Goal: Transaction & Acquisition: Book appointment/travel/reservation

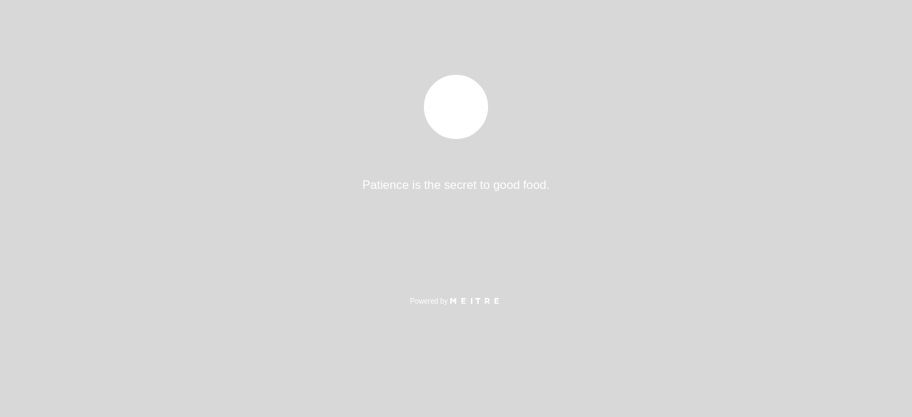
select select "es"
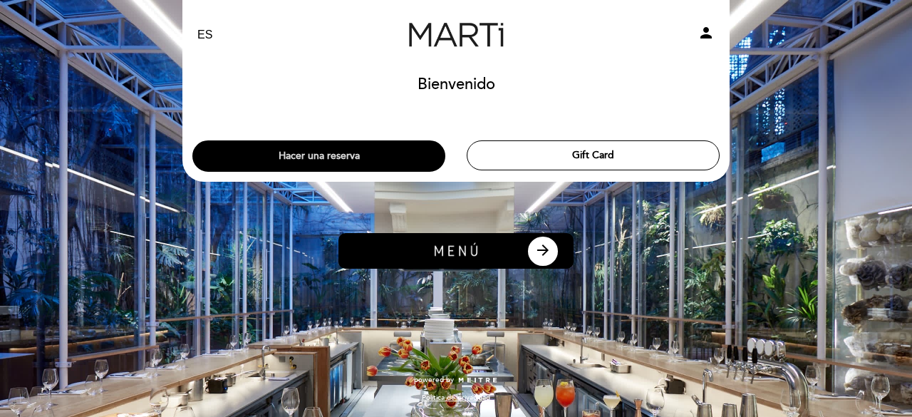
click at [372, 163] on button "Hacer una reserva" at bounding box center [318, 155] width 253 height 31
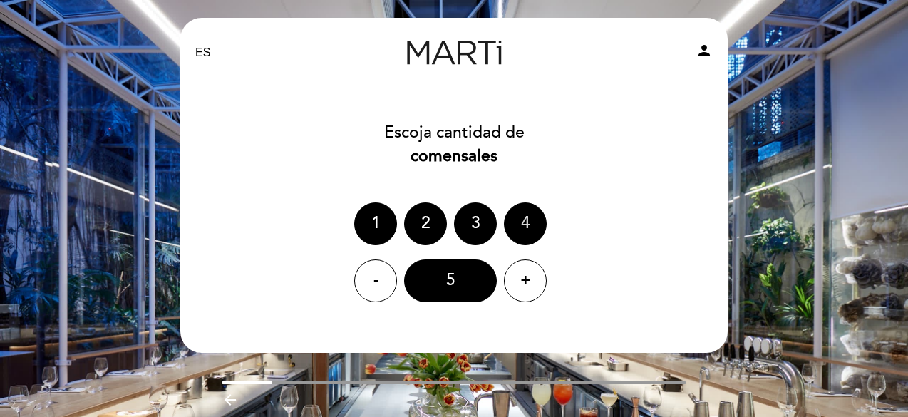
click at [529, 225] on div "4" at bounding box center [525, 223] width 43 height 43
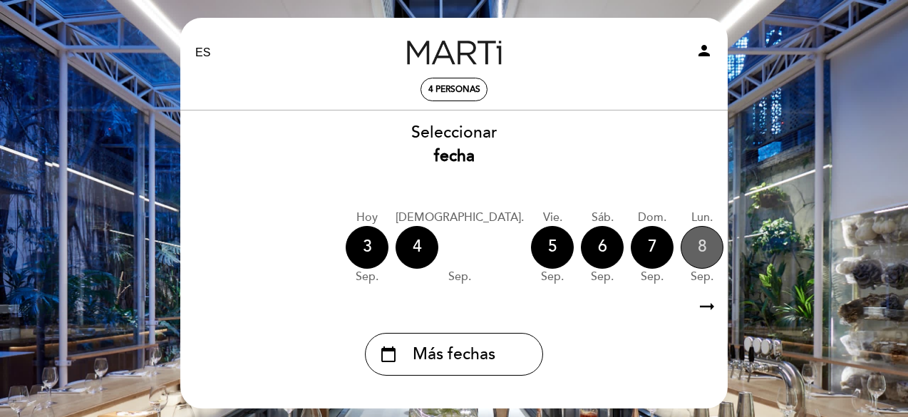
click at [681, 257] on div "8" at bounding box center [702, 247] width 43 height 43
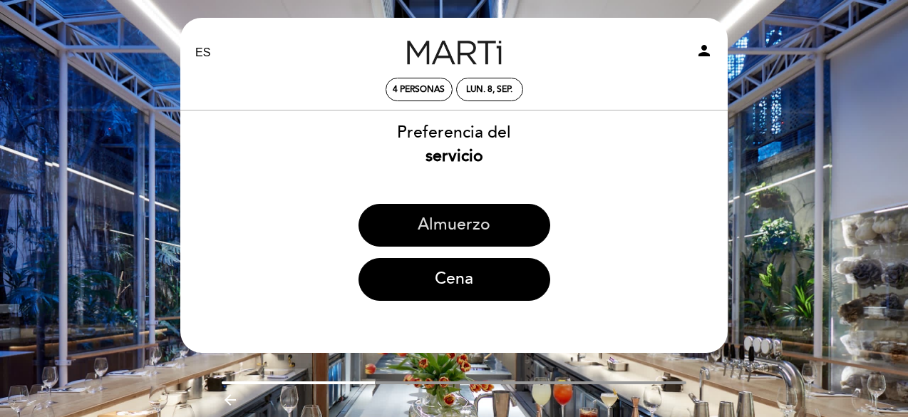
click at [509, 230] on button "Almuerzo" at bounding box center [455, 225] width 192 height 43
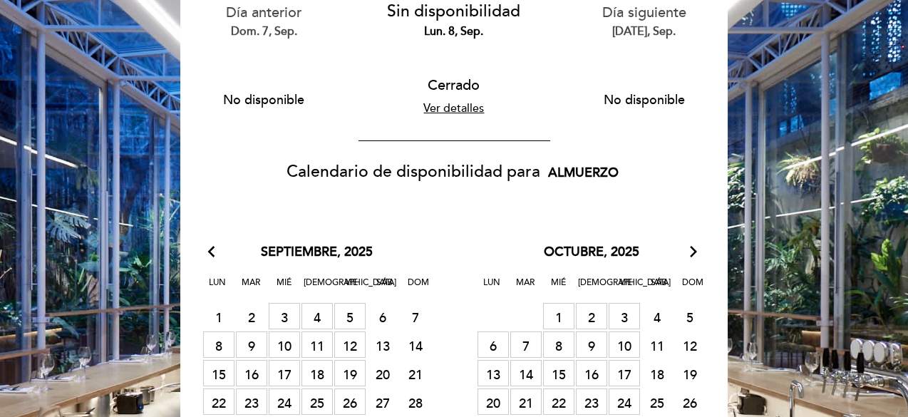
scroll to position [143, 0]
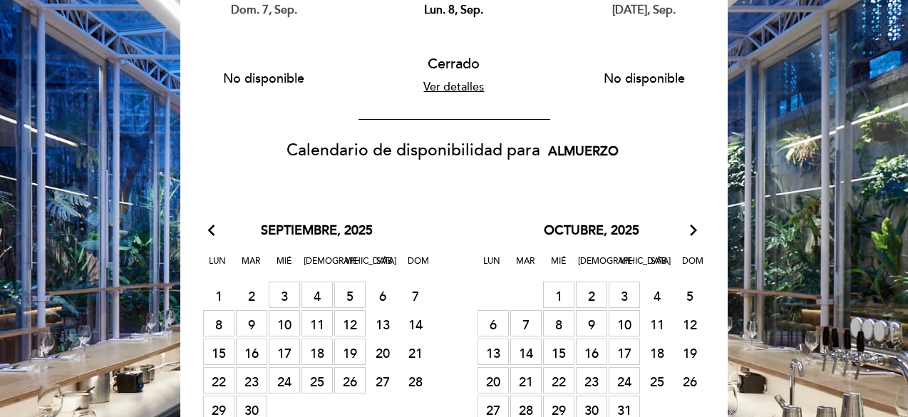
click at [354, 324] on span "12 [GEOGRAPHIC_DATA]" at bounding box center [349, 323] width 31 height 26
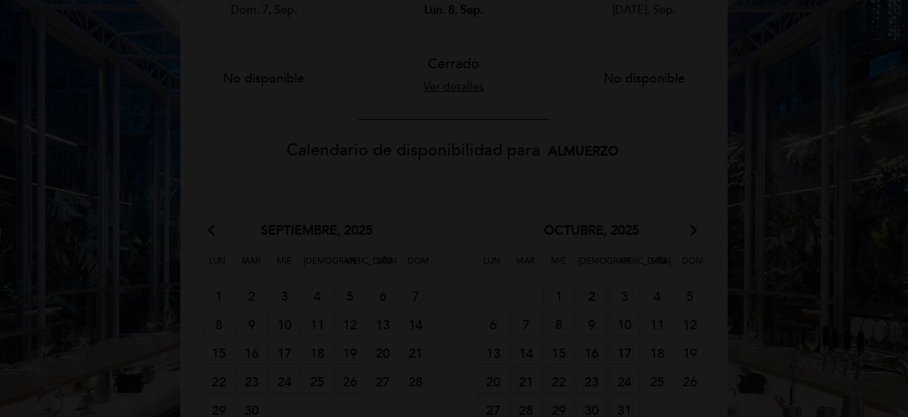
scroll to position [0, 0]
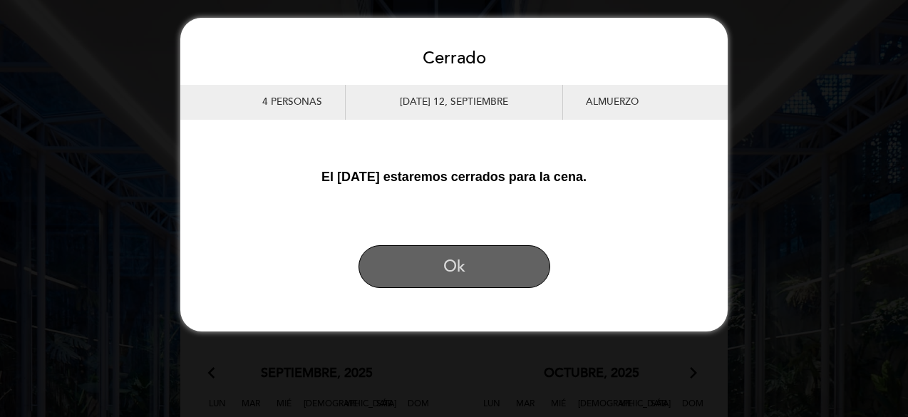
click at [484, 272] on button "Ok" at bounding box center [455, 266] width 192 height 43
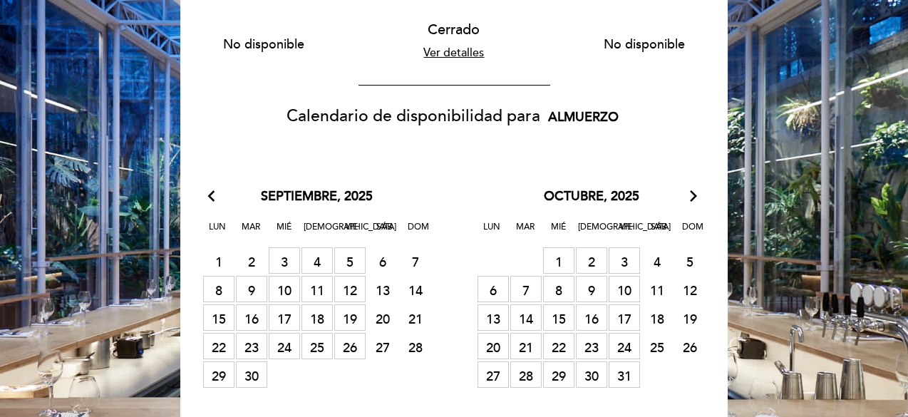
scroll to position [42, 0]
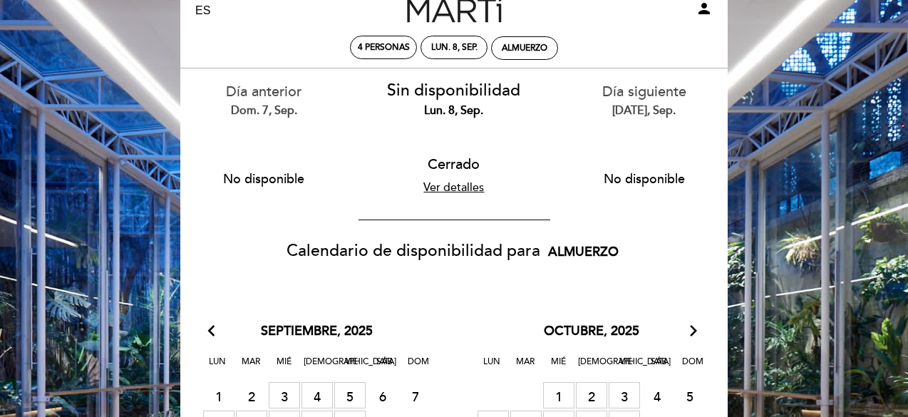
click at [464, 193] on link "Ver detalles" at bounding box center [453, 187] width 61 height 14
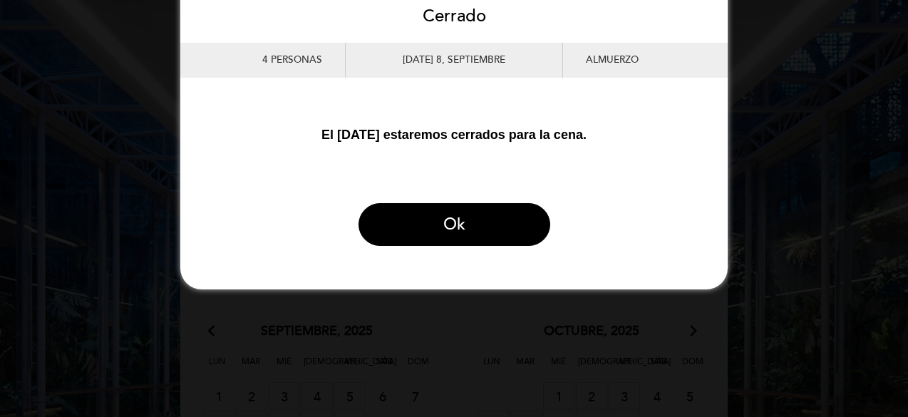
scroll to position [0, 0]
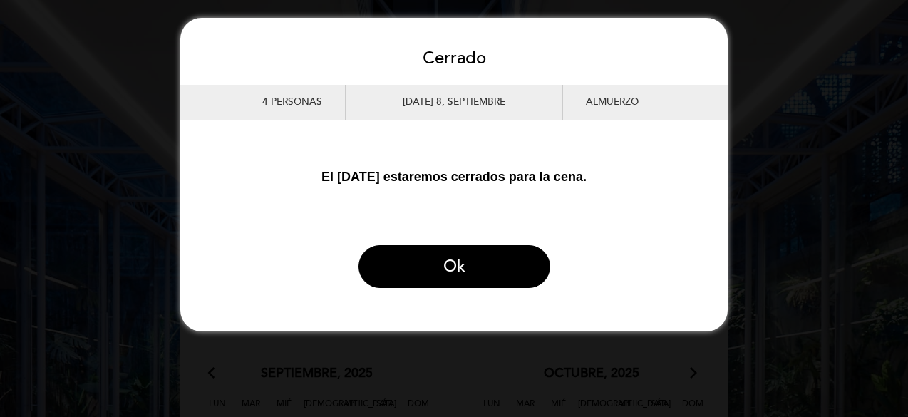
click at [116, 88] on div "Cerrado 4 personas [DATE] 8, septiembre [GEOGRAPHIC_DATA] El [DATE] estaremos c…" at bounding box center [454, 165] width 908 height 331
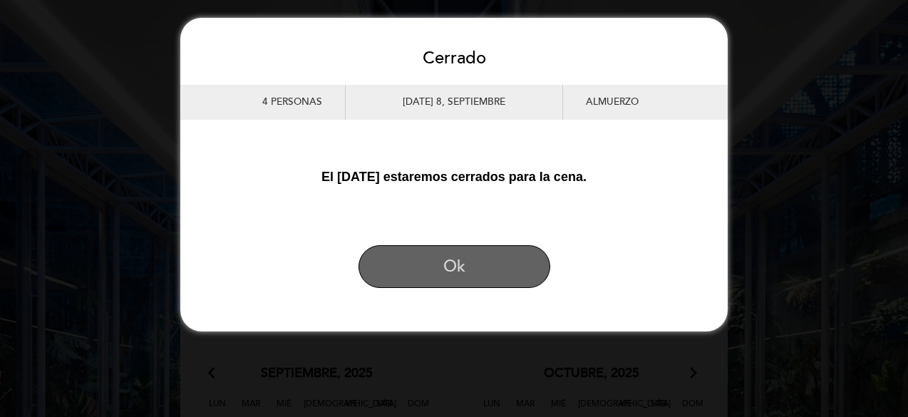
click at [508, 269] on button "Ok" at bounding box center [455, 266] width 192 height 43
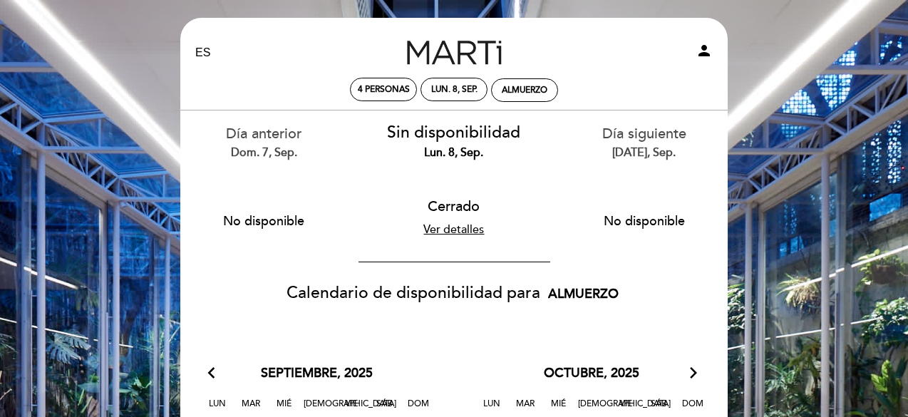
click at [649, 221] on button "No disponible" at bounding box center [644, 221] width 135 height 36
click at [436, 77] on div "[PERSON_NAME]" at bounding box center [454, 53] width 180 height 50
click at [439, 84] on div "lun. 8, sep." at bounding box center [454, 89] width 46 height 11
select select "? undefined:undefined ?"
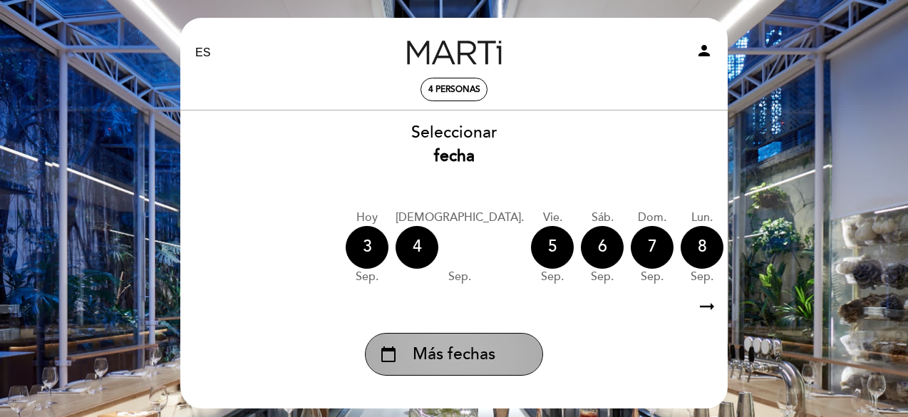
click at [507, 353] on div "calendar_today Más fechas" at bounding box center [454, 354] width 178 height 43
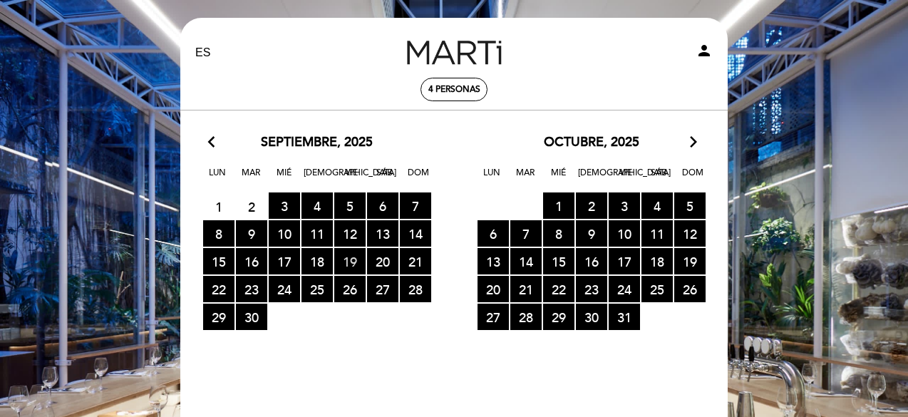
click at [342, 258] on span "19 RESERVAS DISPONIBLES" at bounding box center [349, 261] width 31 height 26
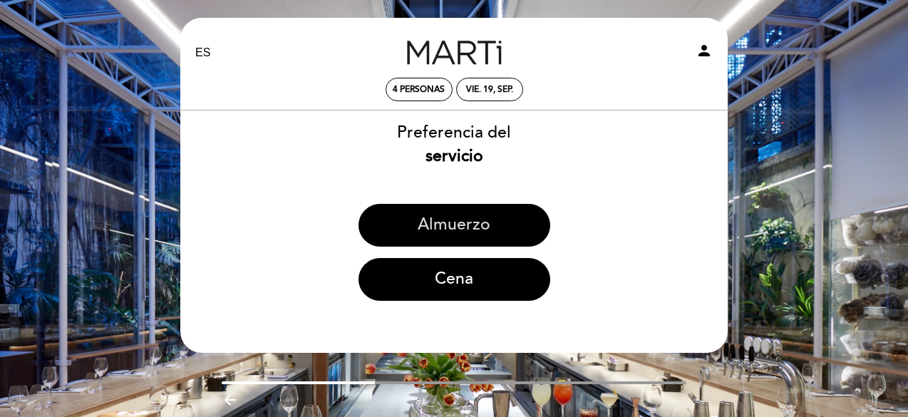
click at [448, 226] on button "Almuerzo" at bounding box center [455, 225] width 192 height 43
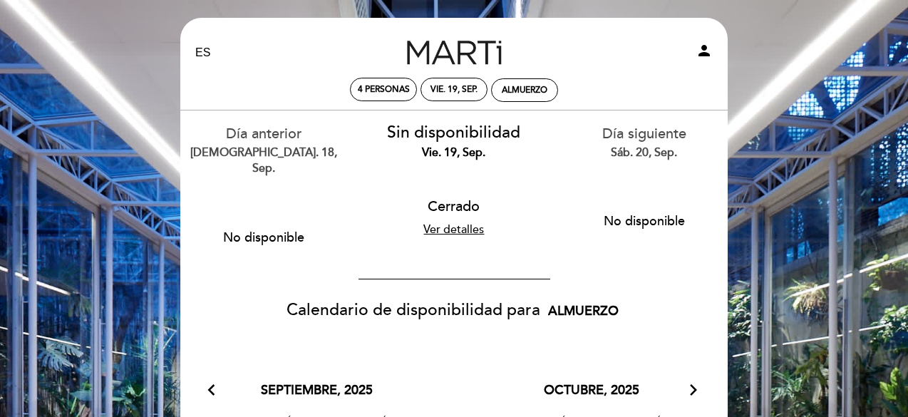
scroll to position [214, 0]
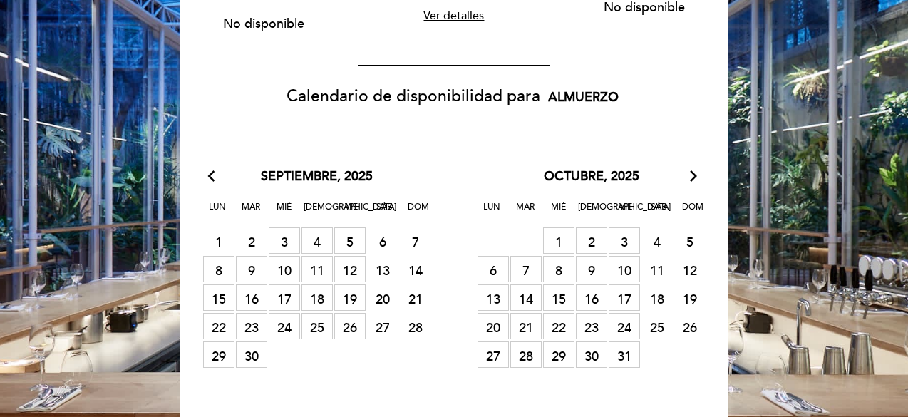
click at [290, 313] on span "24 [GEOGRAPHIC_DATA]" at bounding box center [284, 326] width 31 height 26
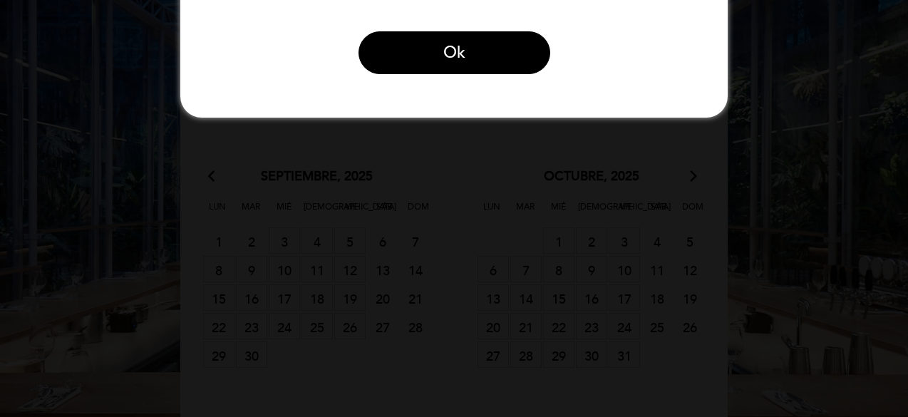
scroll to position [0, 0]
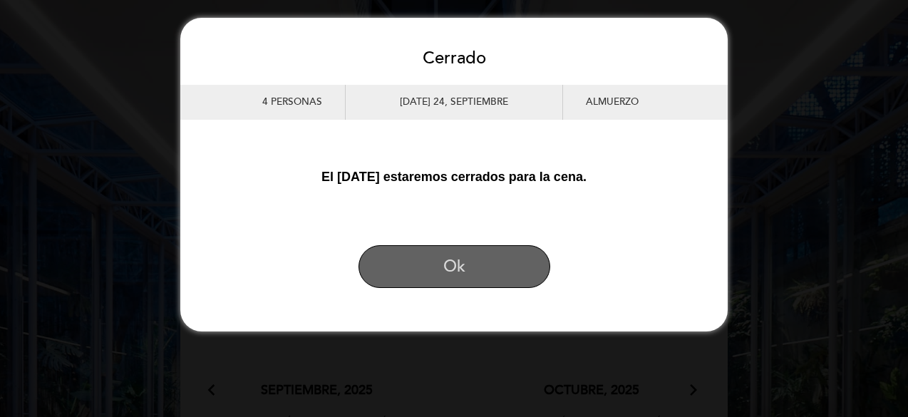
click at [458, 267] on button "Ok" at bounding box center [455, 266] width 192 height 43
